Goal: Information Seeking & Learning: Learn about a topic

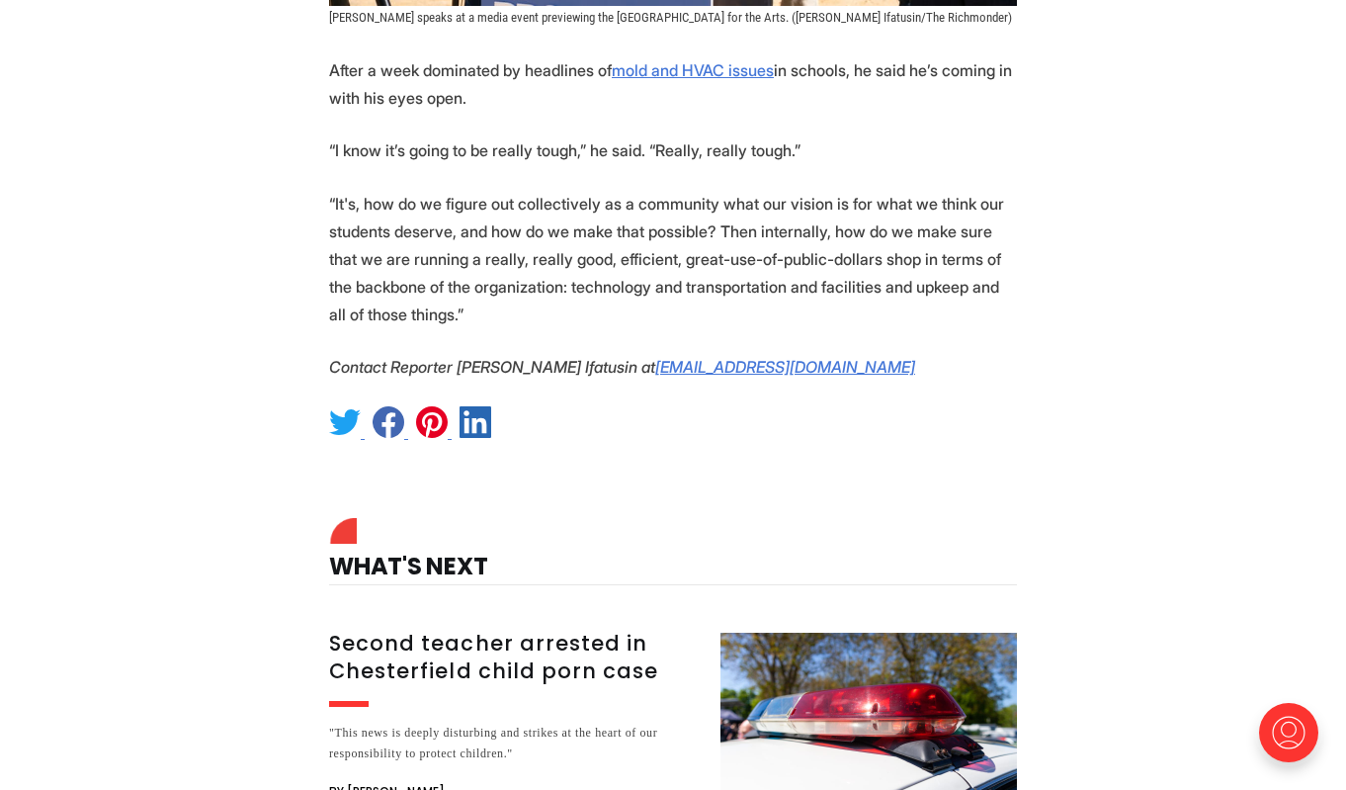
scroll to position [2185, 0]
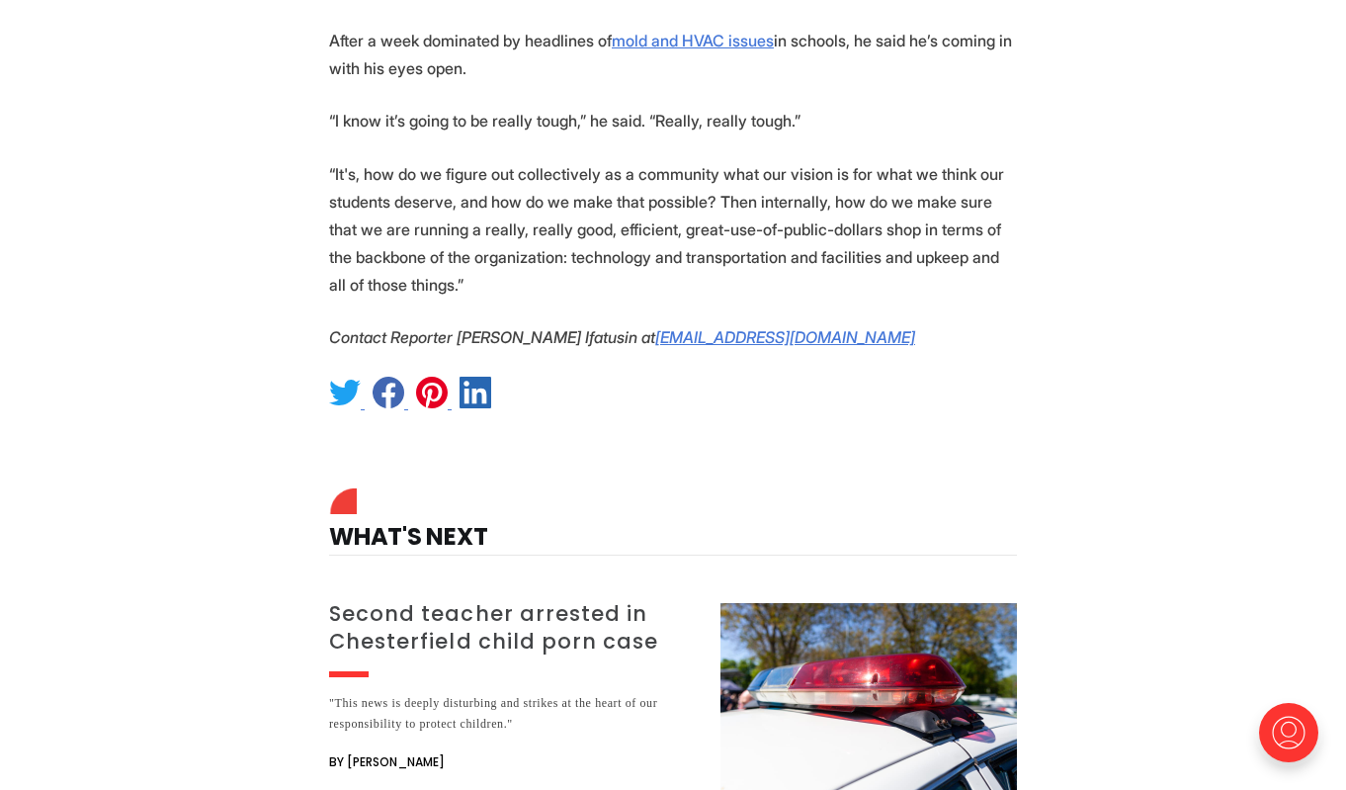
click at [401, 600] on h3 "Second teacher arrested in Chesterfield child porn case" at bounding box center [513, 627] width 368 height 55
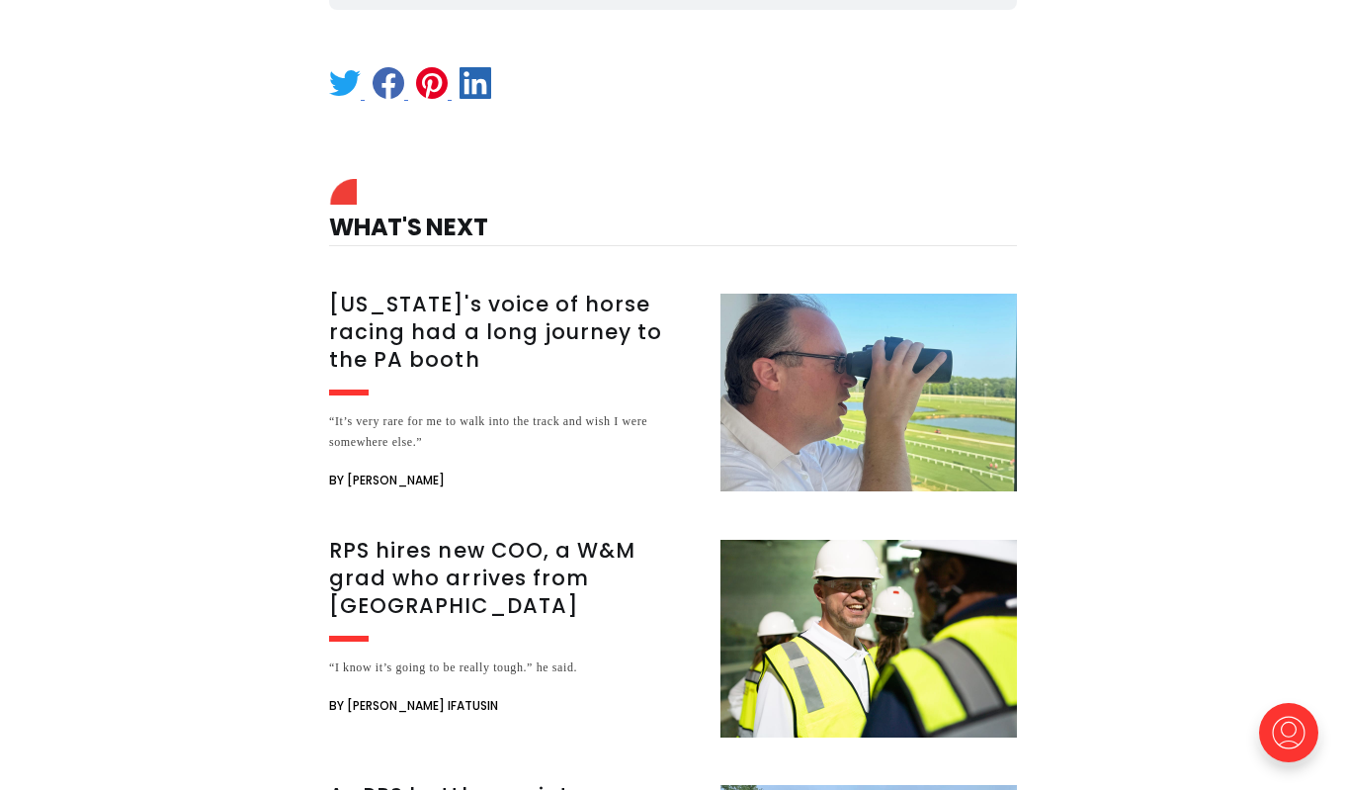
scroll to position [1618, 0]
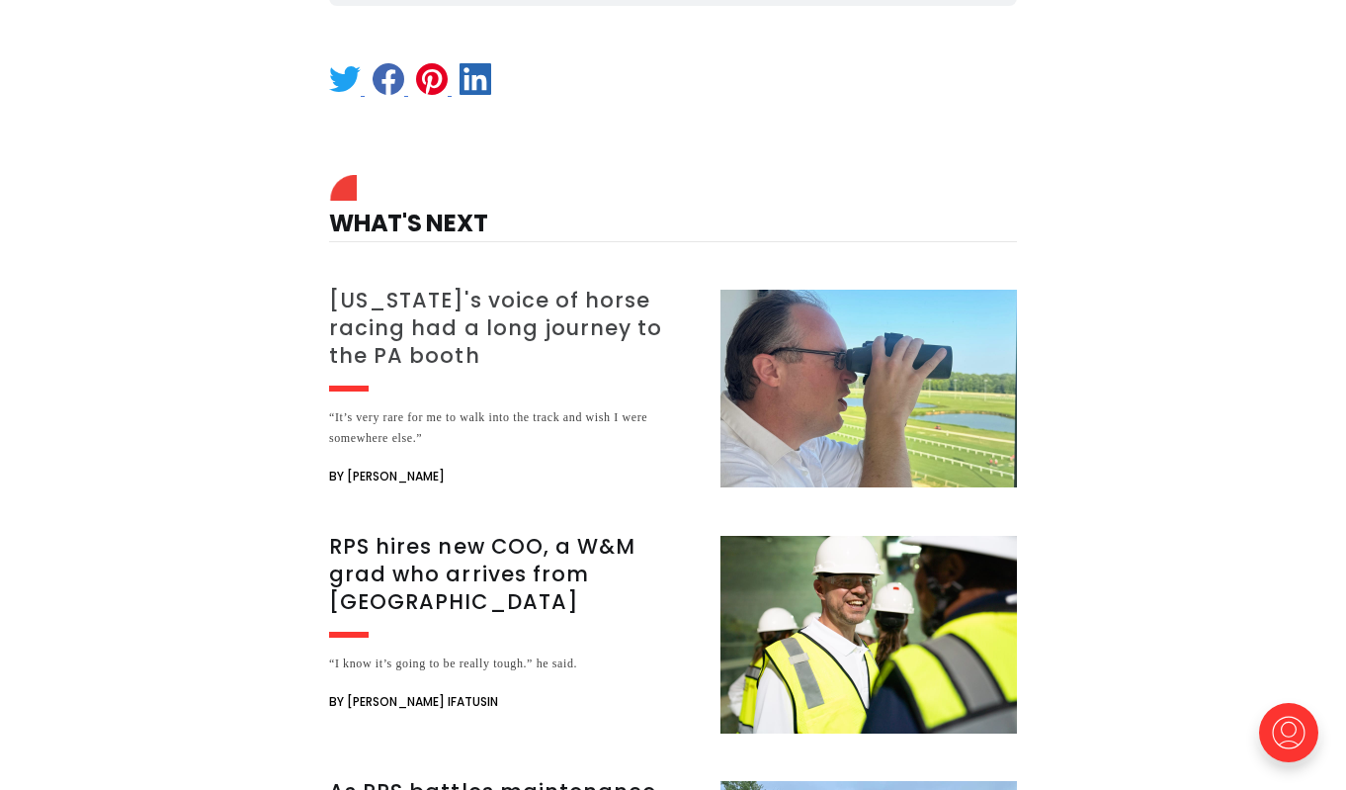
click at [379, 334] on h3 "[US_STATE]'s voice of horse racing had a long journey to the PA booth" at bounding box center [513, 328] width 368 height 83
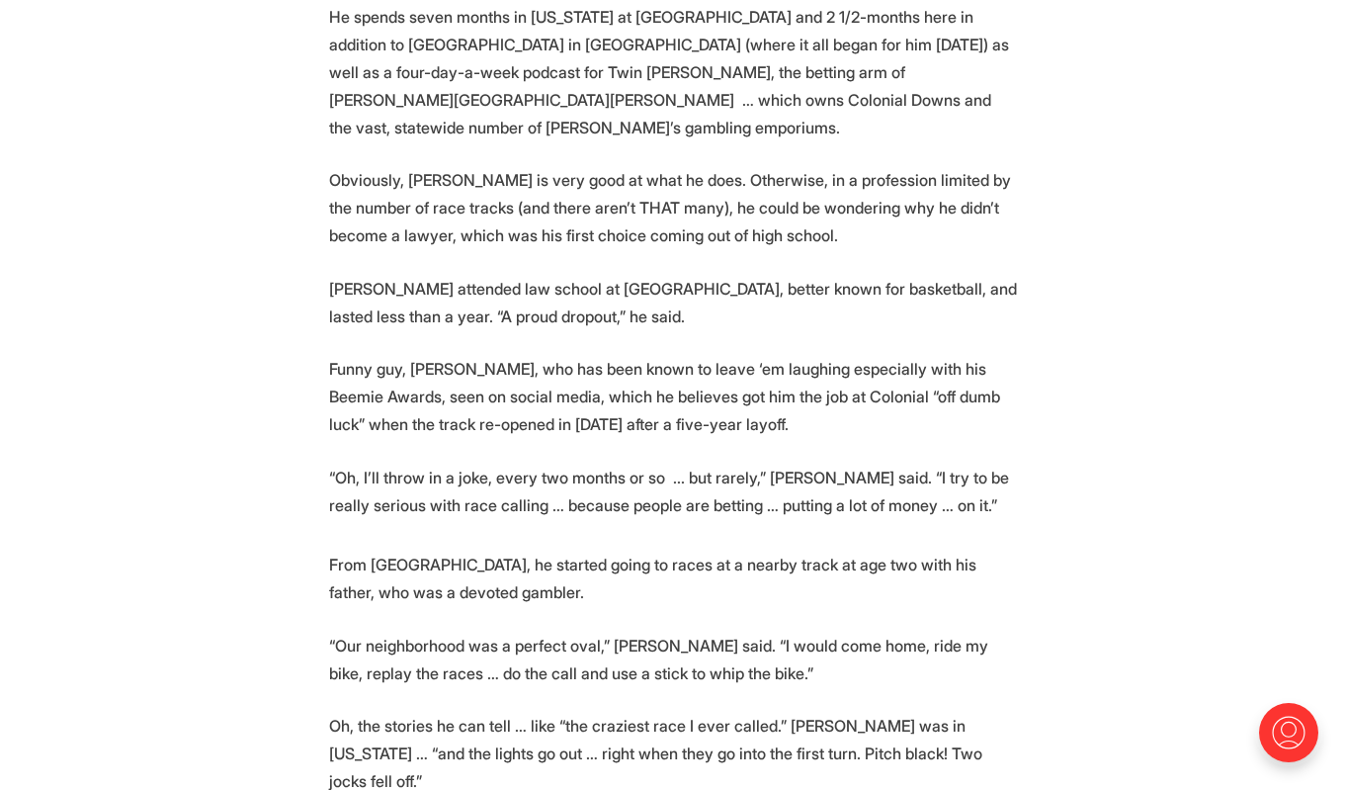
scroll to position [1537, 0]
